Goal: Find specific page/section: Find specific page/section

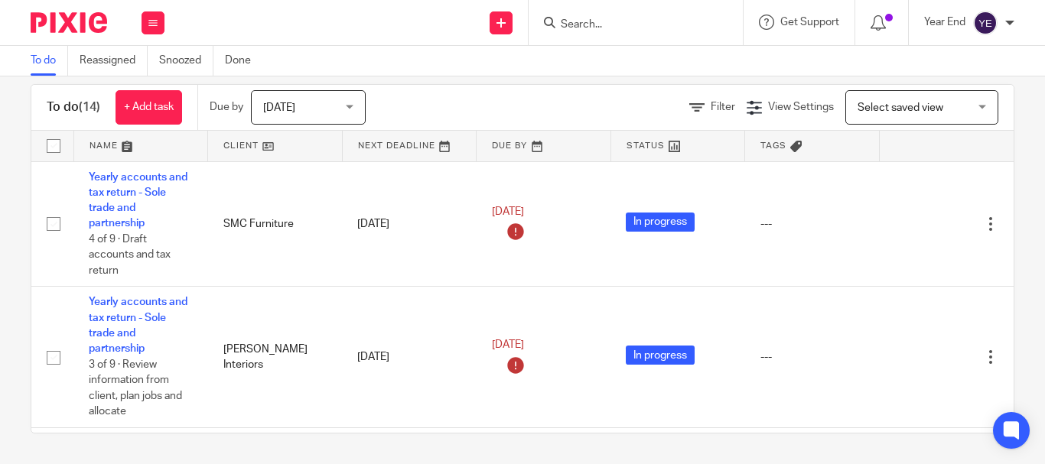
drag, startPoint x: 582, startPoint y: 15, endPoint x: 582, endPoint y: 28, distance: 13.0
click at [582, 28] on form at bounding box center [640, 22] width 163 height 19
click at [573, 21] on input "Search" at bounding box center [628, 25] width 138 height 14
click at [858, 105] on span "Select saved view" at bounding box center [901, 108] width 86 height 11
click at [565, 24] on input "Search" at bounding box center [628, 25] width 138 height 14
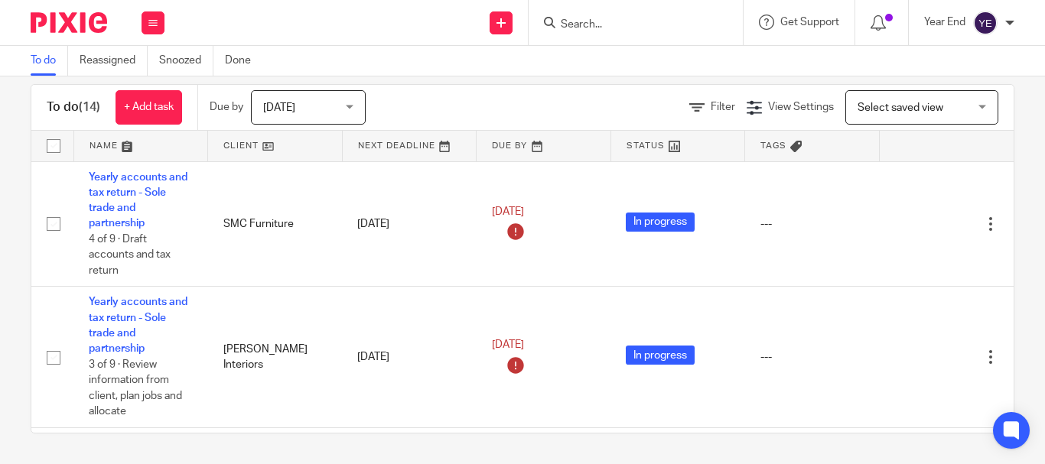
paste input "... Richard Smiuth"
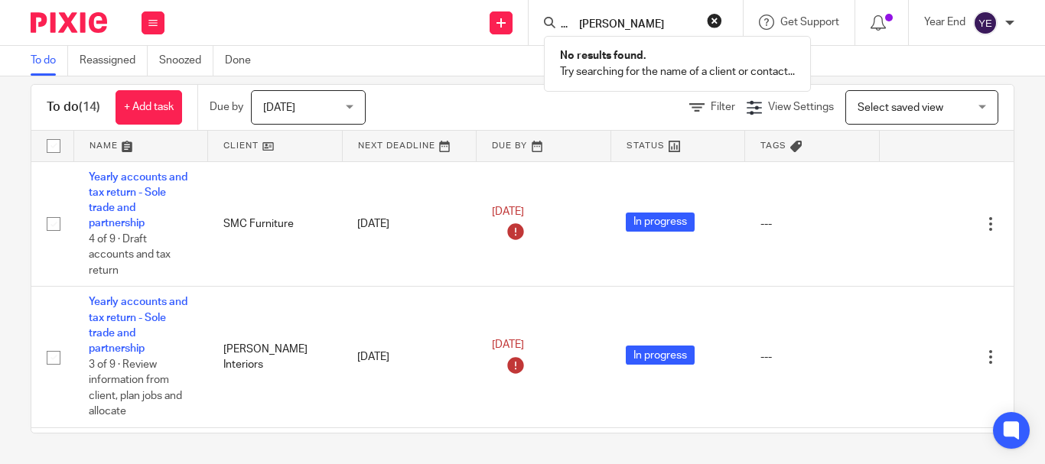
type input "... Richard Smiuth"
click button "submit" at bounding box center [0, 0] width 0 height 0
drag, startPoint x: 673, startPoint y: 21, endPoint x: 531, endPoint y: 33, distance: 142.0
click at [531, 33] on div "... Richard Smiuth No results found. Try searching for the name of a client or …" at bounding box center [636, 22] width 214 height 45
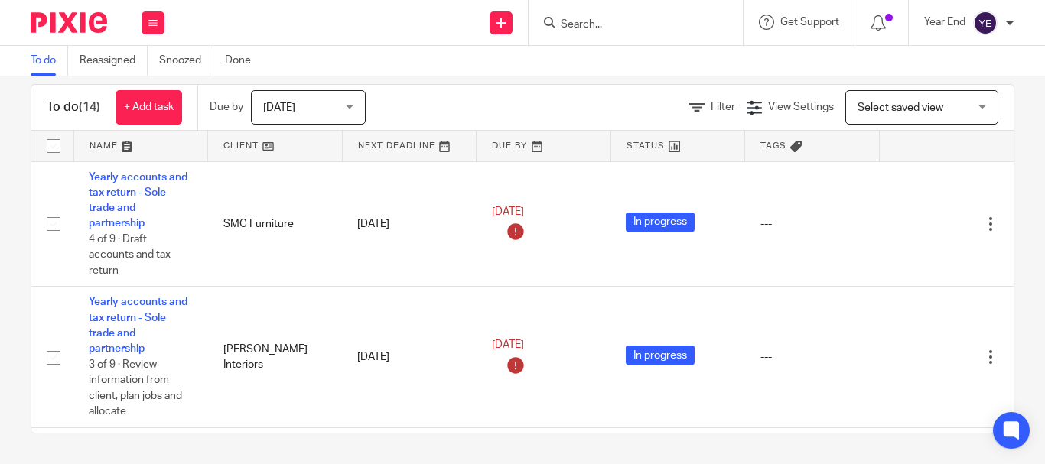
click at [581, 23] on input "Search" at bounding box center [628, 25] width 138 height 14
paste input "Original Accountancy Ltd (Personal Tax Return)"
type input "Original Accountancy Ltd (Personal Tax Return)"
click button "submit" at bounding box center [0, 0] width 0 height 0
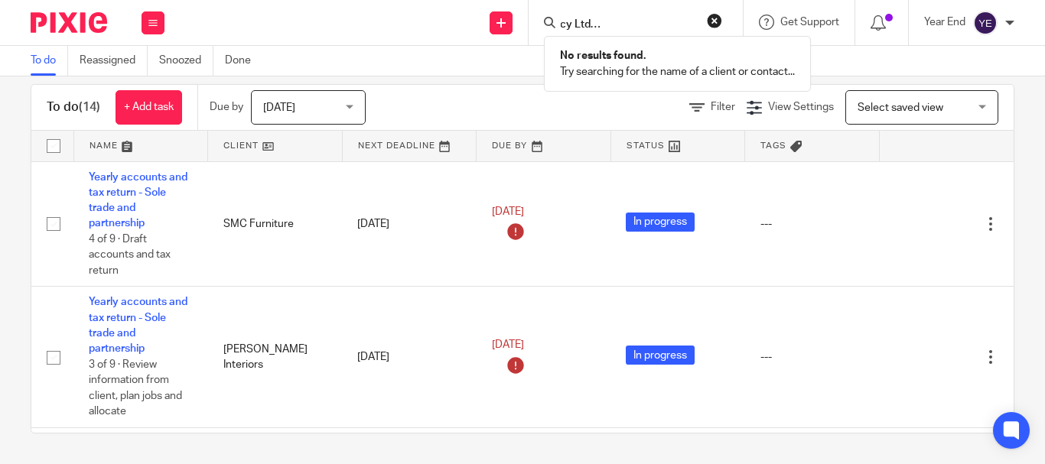
scroll to position [0, 0]
click at [713, 24] on button "reset" at bounding box center [714, 20] width 15 height 15
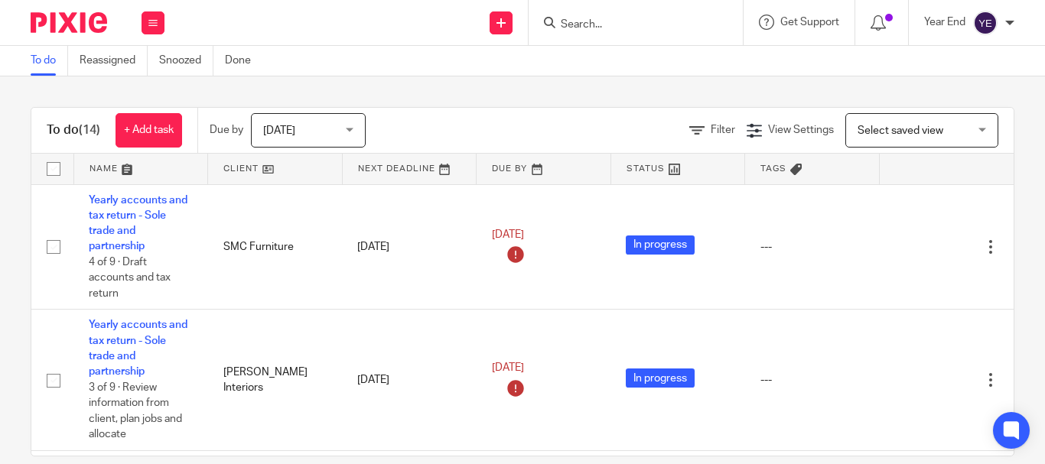
click at [869, 132] on span "Select saved view" at bounding box center [901, 130] width 86 height 11
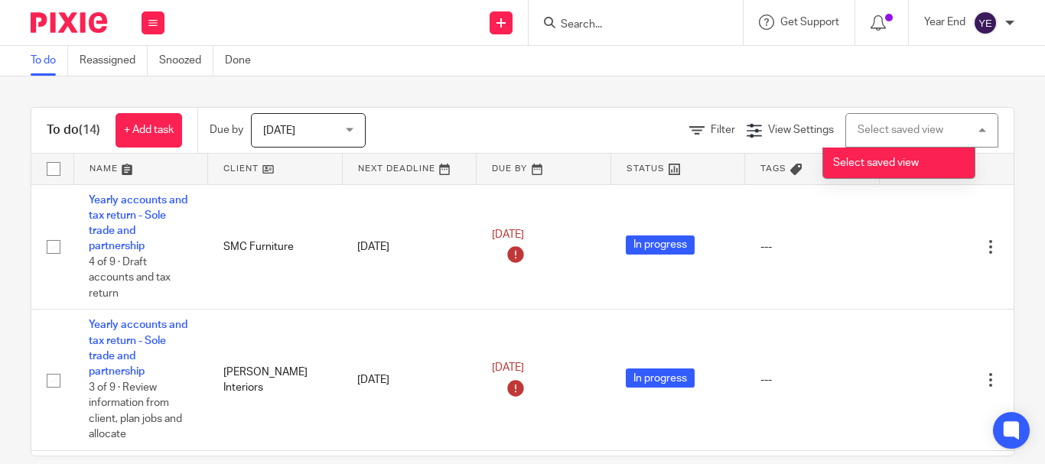
click at [869, 132] on div "Select saved view" at bounding box center [901, 130] width 86 height 11
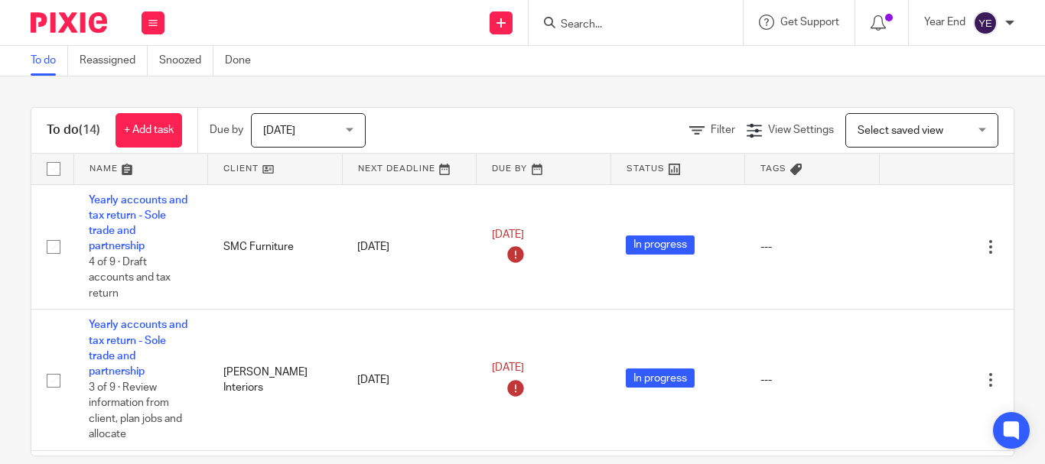
click at [869, 132] on span "Select saved view" at bounding box center [901, 130] width 86 height 11
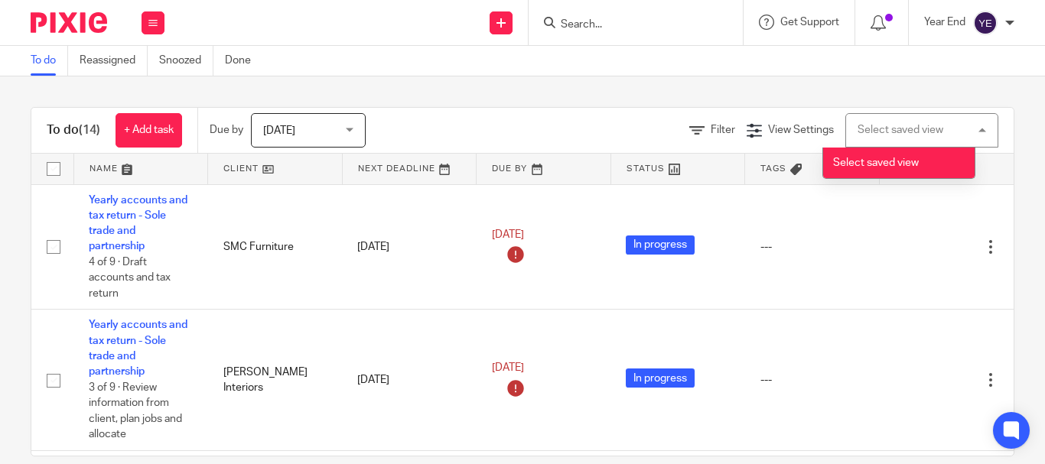
click at [890, 131] on div "Select saved view" at bounding box center [901, 130] width 86 height 11
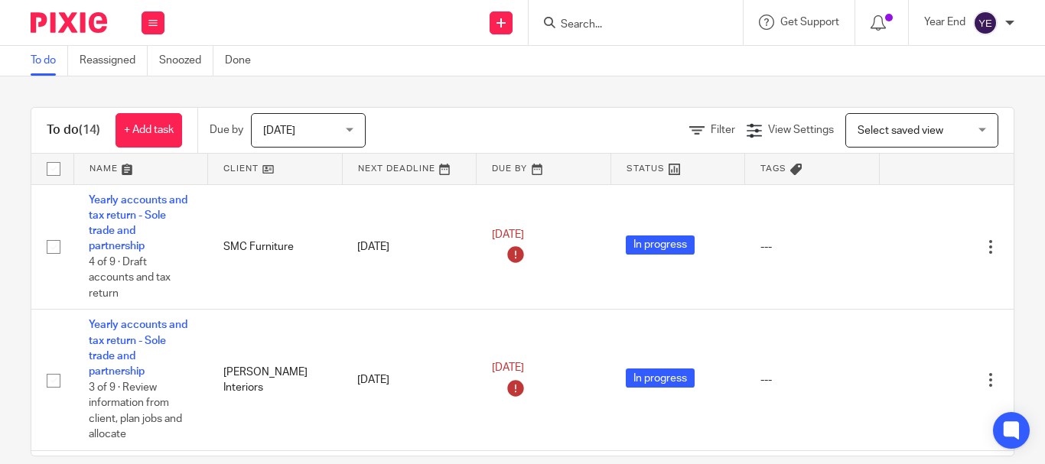
click at [890, 131] on span "Select saved view" at bounding box center [901, 130] width 86 height 11
click at [353, 129] on div "Today Today" at bounding box center [308, 130] width 115 height 34
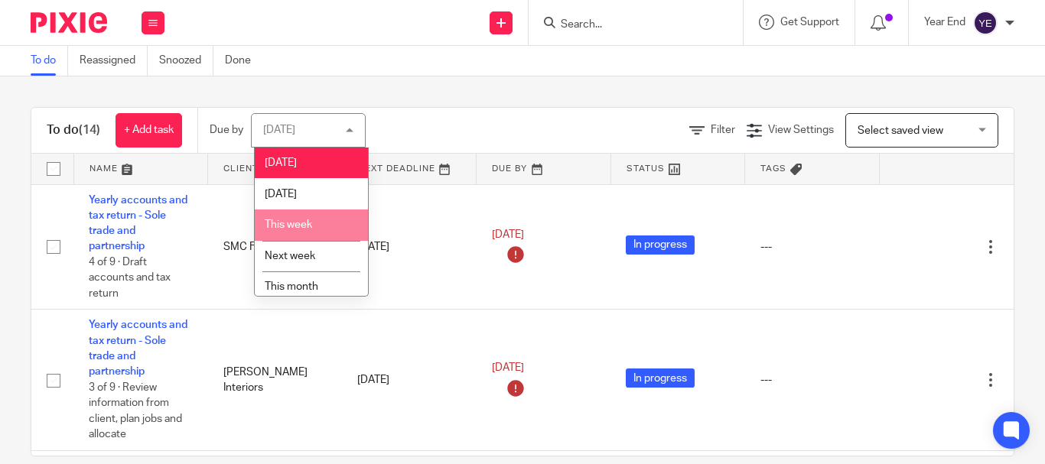
click at [284, 229] on span "This week" at bounding box center [288, 225] width 47 height 11
